Goal: Task Accomplishment & Management: Use online tool/utility

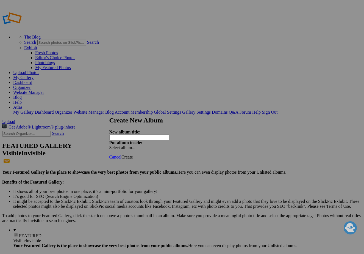
paste input "1. Winchester20Bluww44-40w-3322"
click at [127, 134] on input "1. Winchester20Bluww44-40w-3322" at bounding box center [139, 137] width 60 height 6
click at [141, 134] on input "Winchester20Bluww44-40w-3322" at bounding box center [139, 137] width 60 height 6
click at [145, 134] on input "Winchester 20Bluww44-40w-3322" at bounding box center [139, 137] width 60 height 6
click at [149, 134] on input "Winchester 20 Bluww44-40w-3322" at bounding box center [139, 137] width 60 height 6
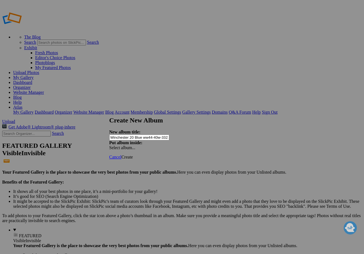
click at [157, 134] on input "Winchester 20 Blue ww44-40w-3322" at bounding box center [139, 137] width 60 height 6
click at [163, 134] on input "Winchester 20 Blue 44-40w-3322" at bounding box center [139, 137] width 60 height 6
click at [164, 134] on input "Winchester 20 Blue 44-40 -3322" at bounding box center [139, 137] width 60 height 6
type input "Winchester 20 Blue 44-40 - 3322"
click at [133, 154] on span "Create" at bounding box center [127, 156] width 12 height 5
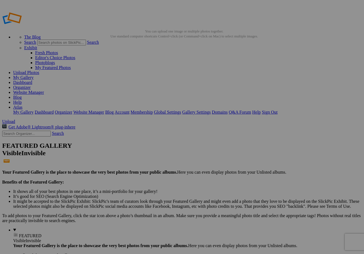
drag, startPoint x: 180, startPoint y: 30, endPoint x: 62, endPoint y: 31, distance: 118.1
